Goal: Find specific page/section: Find specific page/section

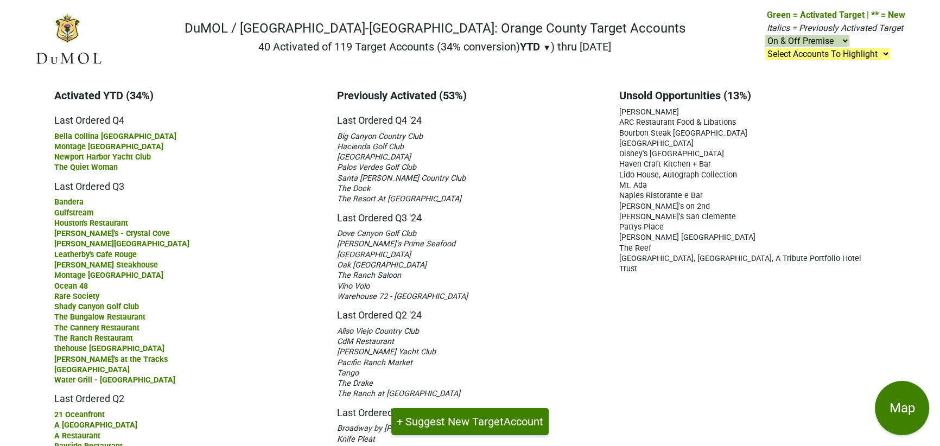
scroll to position [296, 0]
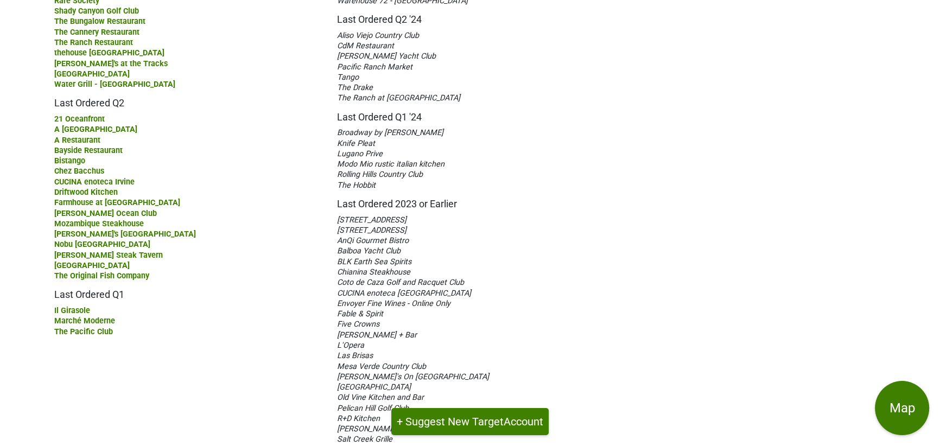
drag, startPoint x: 112, startPoint y: 166, endPoint x: 56, endPoint y: 168, distance: 56.0
click at [56, 168] on div "Chez Bacchus" at bounding box center [187, 171] width 267 height 10
click at [230, 281] on h5 "Last Ordered Q1" at bounding box center [187, 291] width 267 height 20
drag, startPoint x: 385, startPoint y: 153, endPoint x: 338, endPoint y: 151, distance: 47.3
click at [338, 151] on div "Lugano Prive" at bounding box center [470, 153] width 267 height 10
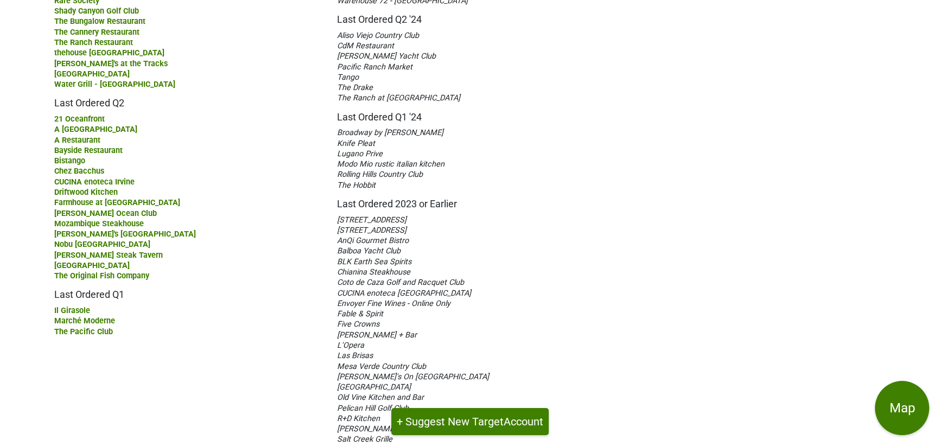
click at [562, 190] on h5 "Last Ordered 2023 or Earlier" at bounding box center [470, 200] width 267 height 20
drag, startPoint x: 360, startPoint y: 74, endPoint x: 339, endPoint y: 74, distance: 21.2
click at [339, 74] on div "Tango" at bounding box center [470, 77] width 267 height 10
click at [394, 74] on div "Tango" at bounding box center [470, 77] width 267 height 10
drag, startPoint x: 357, startPoint y: 76, endPoint x: 331, endPoint y: 76, distance: 26.1
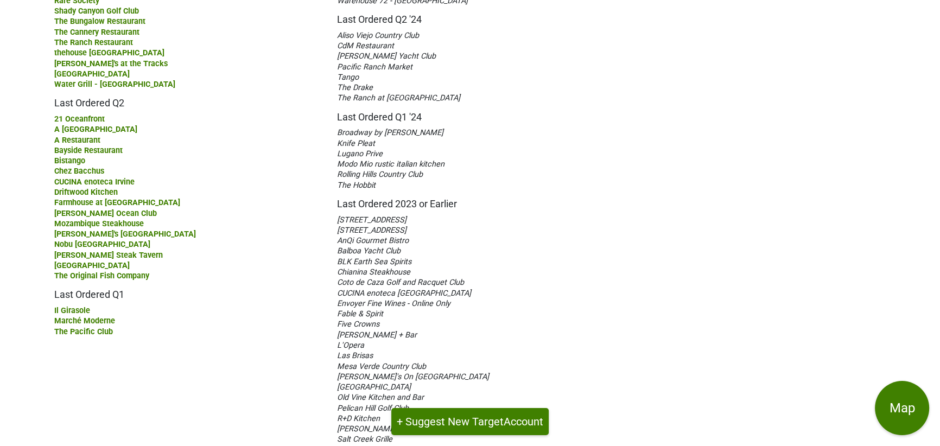
click at [331, 76] on div "Previously Activated (53%) Last Ordered Q4 '24 Last Ordered Q3 '24" at bounding box center [470, 176] width 283 height 767
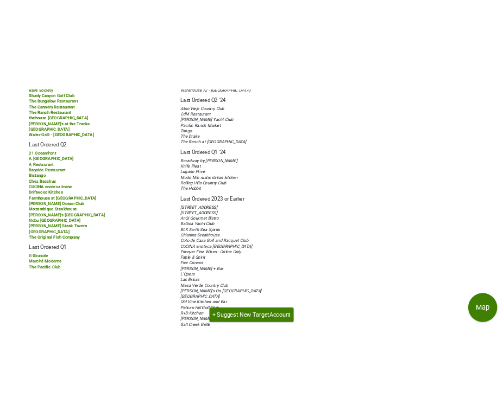
scroll to position [0, 0]
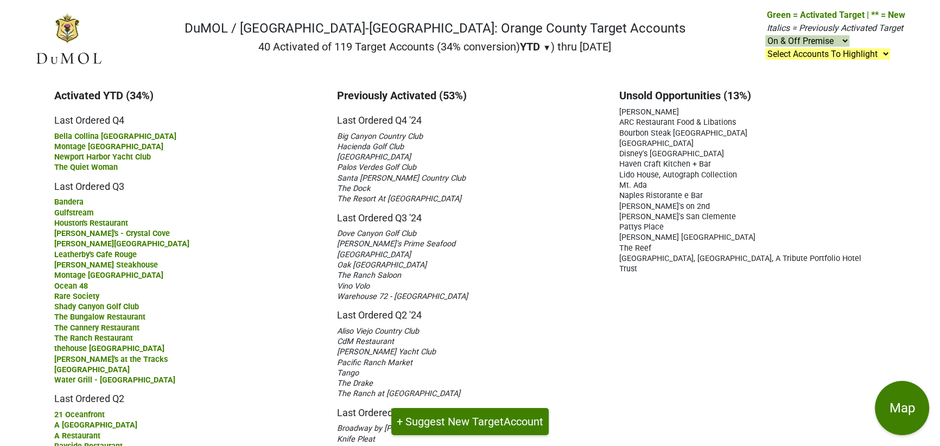
drag, startPoint x: 653, startPoint y: 185, endPoint x: 619, endPoint y: 186, distance: 34.2
drag, startPoint x: 805, startPoint y: 256, endPoint x: 621, endPoint y: 258, distance: 183.5
click at [621, 258] on div "[GEOGRAPHIC_DATA], [GEOGRAPHIC_DATA], A Tribute Portfolio Hotel" at bounding box center [752, 258] width 267 height 10
drag, startPoint x: 651, startPoint y: 271, endPoint x: 614, endPoint y: 267, distance: 37.2
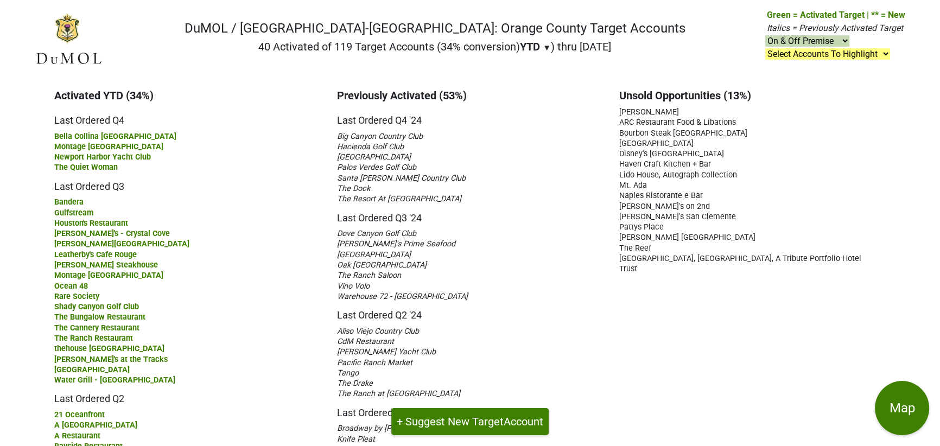
click at [425, 362] on div "Pacific Ranch Market" at bounding box center [470, 362] width 267 height 10
drag, startPoint x: 370, startPoint y: 286, endPoint x: 341, endPoint y: 286, distance: 29.3
click at [341, 286] on div "Vino Volo" at bounding box center [470, 286] width 267 height 10
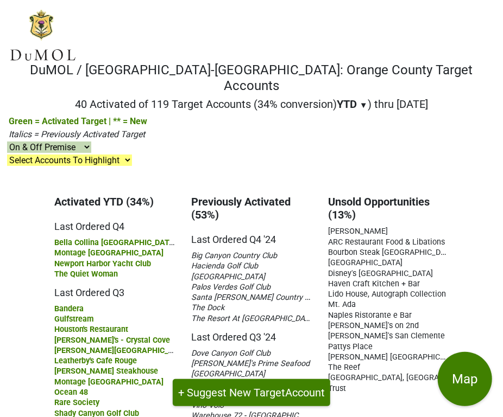
scroll to position [296, 0]
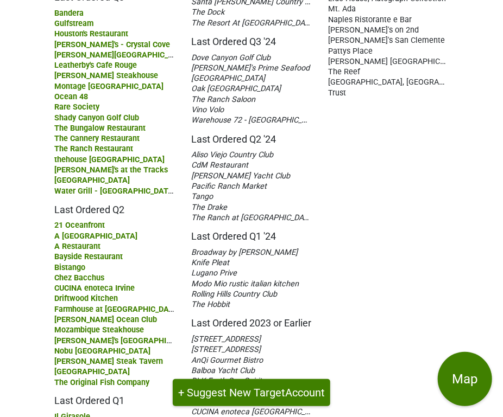
drag, startPoint x: 277, startPoint y: 122, endPoint x: 193, endPoint y: 122, distance: 84.1
click at [193, 170] on div "[PERSON_NAME] Yacht Club" at bounding box center [251, 175] width 121 height 10
copy span "[PERSON_NAME] Yacht Club"
drag, startPoint x: 222, startPoint y: 141, endPoint x: 197, endPoint y: 141, distance: 25.0
click at [192, 191] on div "Tango" at bounding box center [251, 196] width 121 height 10
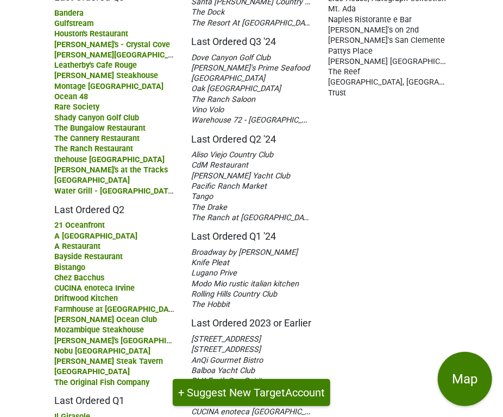
copy span "Tango"
drag, startPoint x: 233, startPoint y: 219, endPoint x: 195, endPoint y: 219, distance: 38.5
click at [195, 269] on span "Lugano Prive" at bounding box center [214, 273] width 46 height 9
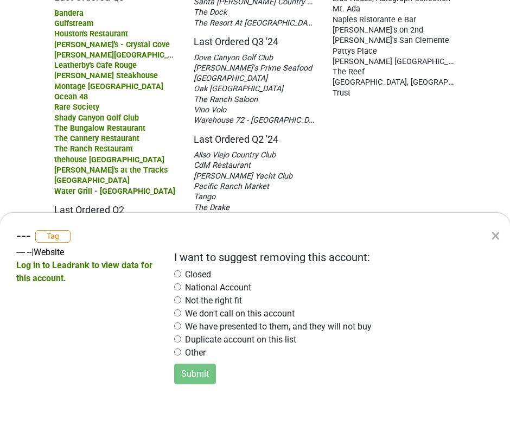
click at [242, 219] on div "× --- Tag ---- -- | Website Log in to Leadrank to view data for this account. I…" at bounding box center [255, 212] width 510 height 425
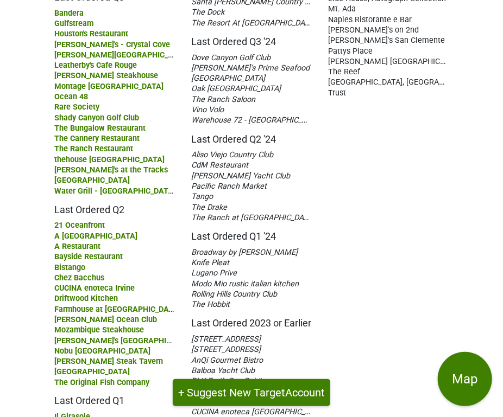
drag, startPoint x: 252, startPoint y: 218, endPoint x: 192, endPoint y: 219, distance: 60.8
click at [192, 268] on div "Lugano Prive" at bounding box center [251, 273] width 121 height 10
copy span "Lugano Prive"
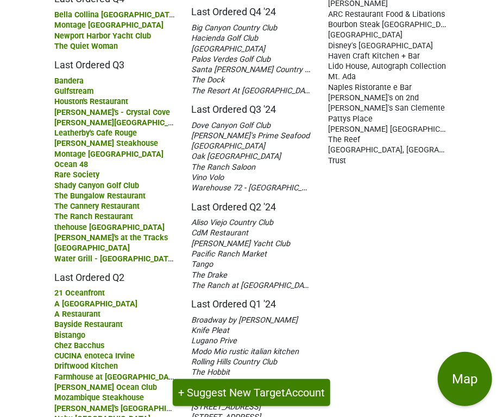
scroll to position [524, 0]
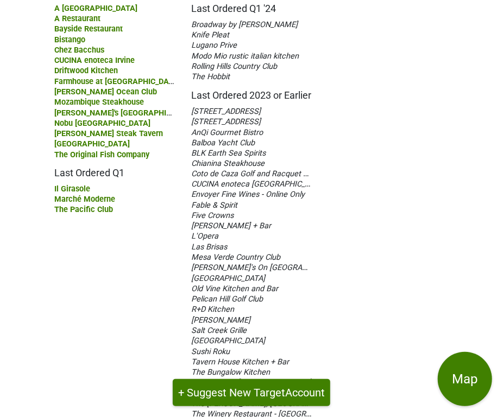
click at [201, 138] on span "Balboa Yacht Club" at bounding box center [223, 142] width 64 height 9
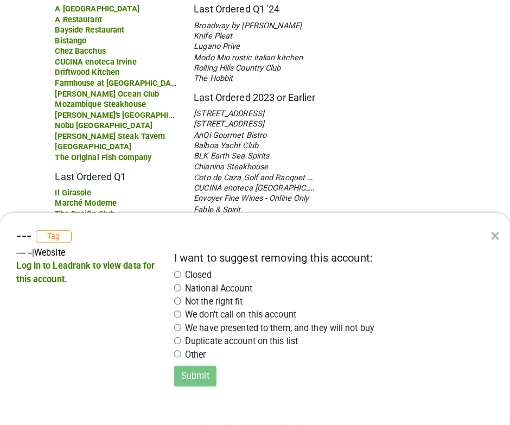
scroll to position [505, 0]
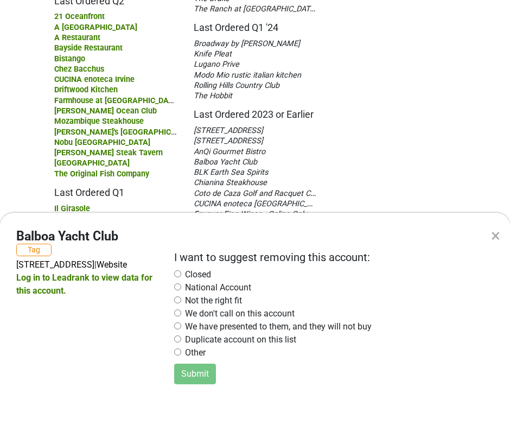
click at [318, 114] on div "× Balboa Yacht Club Tag [STREET_ADDRESS] | Website Log in to Leadrank to view d…" at bounding box center [255, 212] width 510 height 425
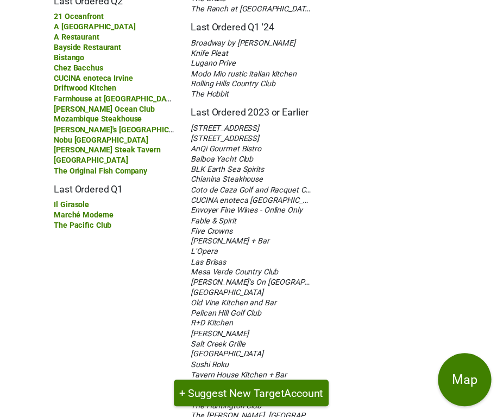
scroll to position [524, 0]
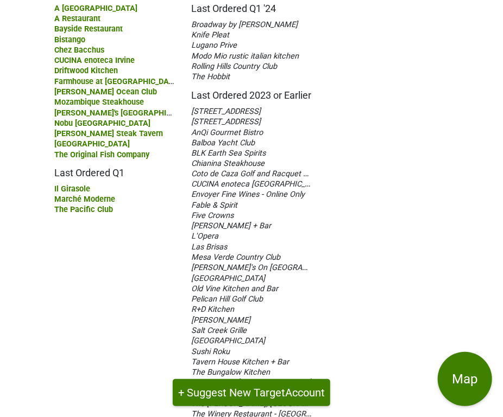
drag, startPoint x: 261, startPoint y: 98, endPoint x: 192, endPoint y: 100, distance: 69.0
click at [192, 137] on div "Balboa Yacht Club" at bounding box center [251, 142] width 121 height 10
copy span "Balboa Yacht Club"
drag, startPoint x: 231, startPoint y: 308, endPoint x: 190, endPoint y: 280, distance: 49.9
click at [190, 280] on div "Previously Activated (53%) Last Ordered Q4 '24 Last Ordered Q3 '24" at bounding box center [251, 62] width 137 height 780
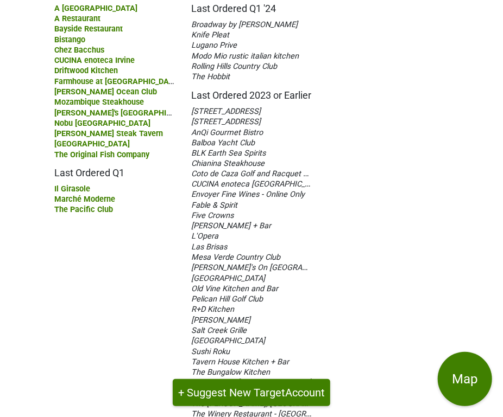
copy div "[PERSON_NAME] Salt Creek Grille Surf & [GEOGRAPHIC_DATA] Sushi Roku"
click at [341, 311] on div "Unsold Opportunities (13%) [PERSON_NAME] ARC Restaurant Food & Libations" at bounding box center [388, 62] width 137 height 780
click at [293, 357] on div "Tavern House Kitchen + Bar" at bounding box center [251, 362] width 121 height 10
drag, startPoint x: 266, startPoint y: 350, endPoint x: 184, endPoint y: 343, distance: 82.3
click at [184, 343] on div "Previously Activated (53%) Last Ordered Q4 '24 Last Ordered Q3 '24" at bounding box center [251, 62] width 137 height 780
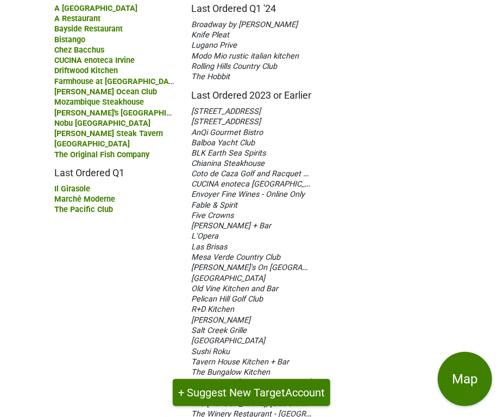
copy div "The Deck on [GEOGRAPHIC_DATA] The Huntington Club"
click at [314, 347] on div "Previously Activated (53%) Last Ordered Q4 '24 Last Ordered Q3 '24" at bounding box center [251, 62] width 137 height 780
click at [370, 346] on div "Unsold Opportunities (13%) [PERSON_NAME] ARC Restaurant Food & Libations" at bounding box center [388, 62] width 137 height 780
drag, startPoint x: 344, startPoint y: 255, endPoint x: 315, endPoint y: 259, distance: 29.0
click at [315, 259] on div "Activated YTD (34%) Last Ordered Q4 Last Ordered Q3" at bounding box center [251, 61] width 519 height 801
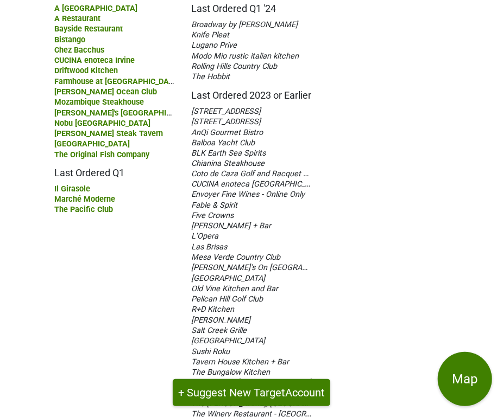
click at [364, 269] on div "Unsold Opportunities (13%) [PERSON_NAME] ARC Restaurant Food & Libations" at bounding box center [388, 62] width 137 height 780
drag, startPoint x: 113, startPoint y: 155, endPoint x: 54, endPoint y: 157, distance: 59.2
click at [54, 205] on div "The Pacific Club" at bounding box center [114, 210] width 121 height 10
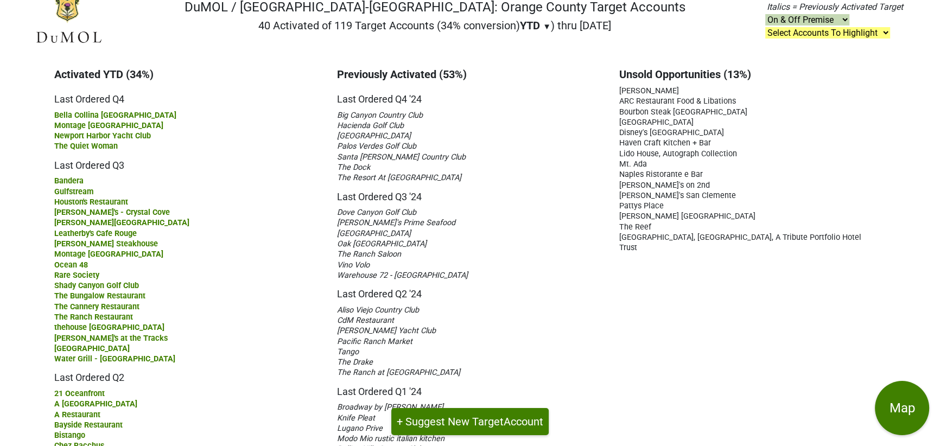
scroll to position [0, 0]
